Goal: Navigation & Orientation: Understand site structure

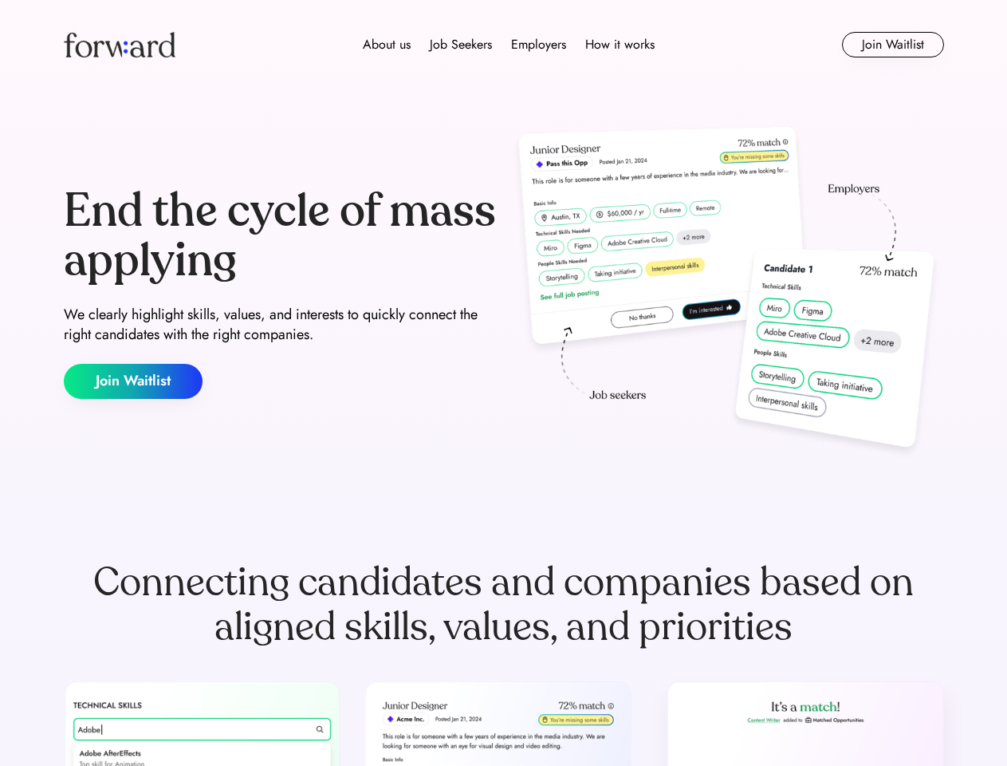
click at [503, 383] on div "End the cycle of mass applying We clearly highlight skills, values, and interes…" at bounding box center [504, 292] width 880 height 343
click at [504, 45] on div "About us Job Seekers Employers How it works" at bounding box center [509, 44] width 628 height 19
click at [120, 45] on img at bounding box center [120, 45] width 112 height 26
click at [509, 45] on div "About us Job Seekers Employers How it works" at bounding box center [509, 44] width 628 height 19
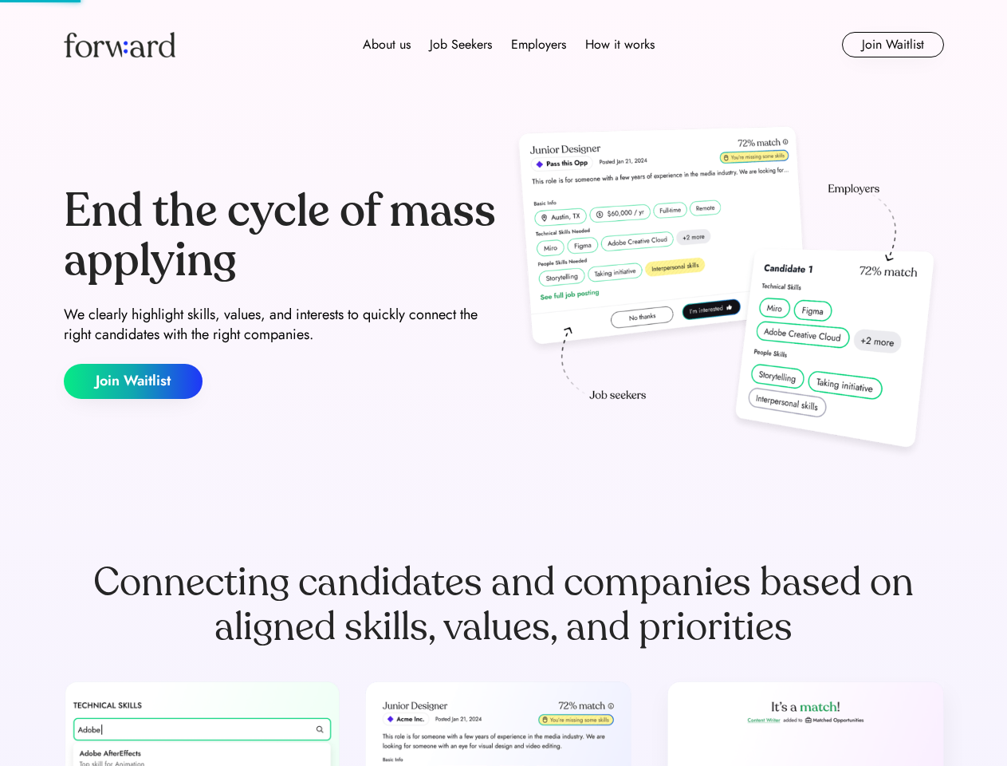
click at [387, 45] on div "About us" at bounding box center [387, 44] width 48 height 19
click at [461, 45] on div "Job Seekers" at bounding box center [461, 44] width 62 height 19
click at [538, 45] on div "Employers" at bounding box center [538, 44] width 55 height 19
click at [619, 45] on div "How it works" at bounding box center [619, 44] width 69 height 19
click at [892, 45] on button "Join Waitlist" at bounding box center [893, 45] width 102 height 26
